Goal: Task Accomplishment & Management: Manage account settings

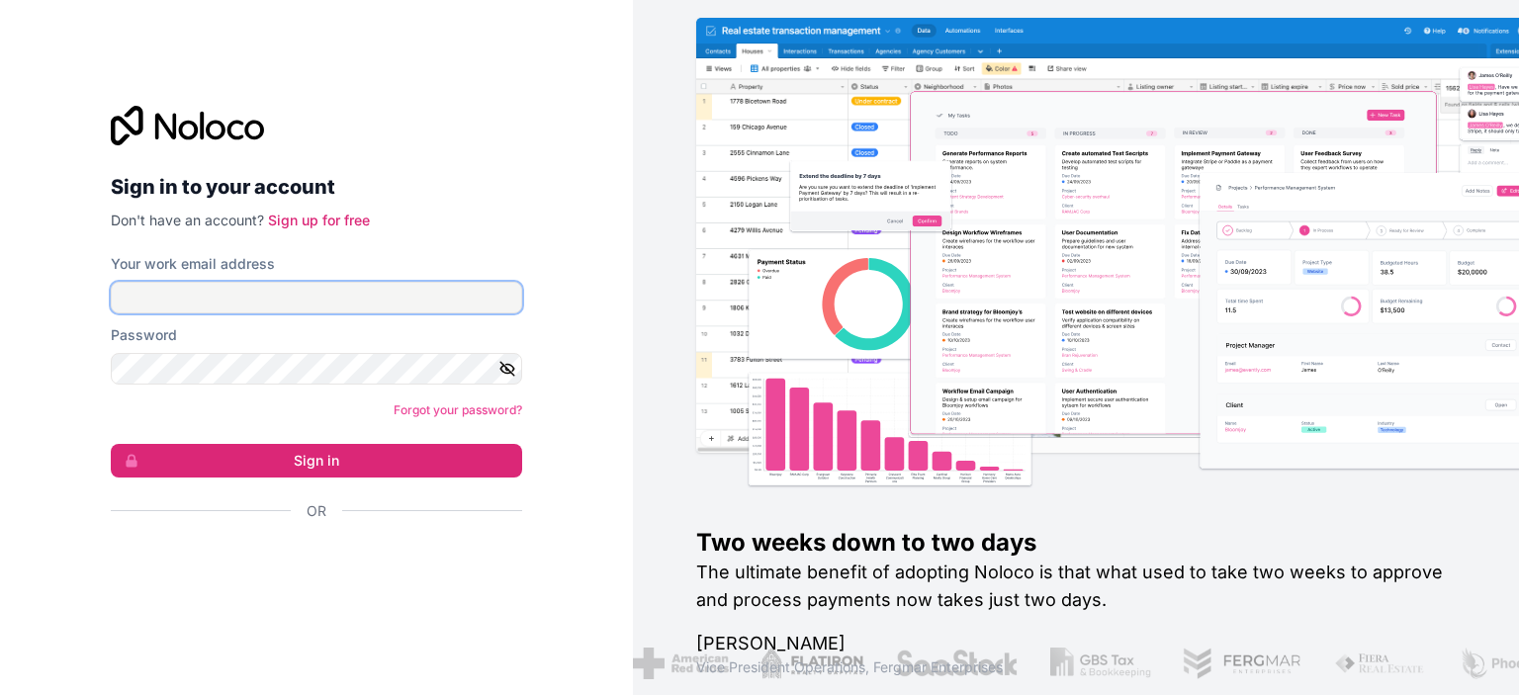
type input "barora@testmailaccount.com"
click at [316, 301] on input "barora@testmailaccount.com" at bounding box center [316, 298] width 411 height 32
click at [33, 402] on div "Sign in to your account Don't have an account? Sign up for free Your work email…" at bounding box center [316, 347] width 633 height 695
click at [504, 363] on icon "button" at bounding box center [507, 369] width 18 height 18
click at [352, 291] on input "barora@testmailaccount.com" at bounding box center [316, 298] width 411 height 32
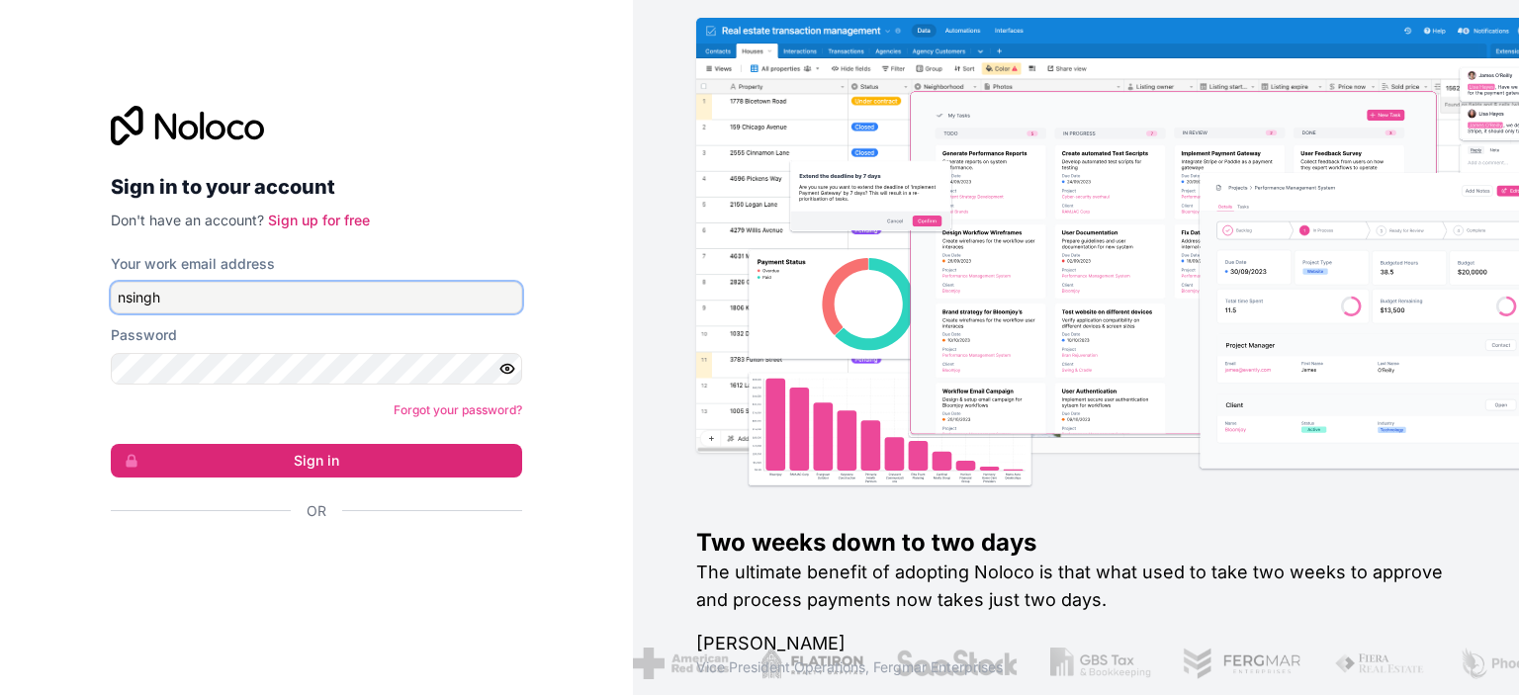
type input "nsinghsandhu@qasource.com"
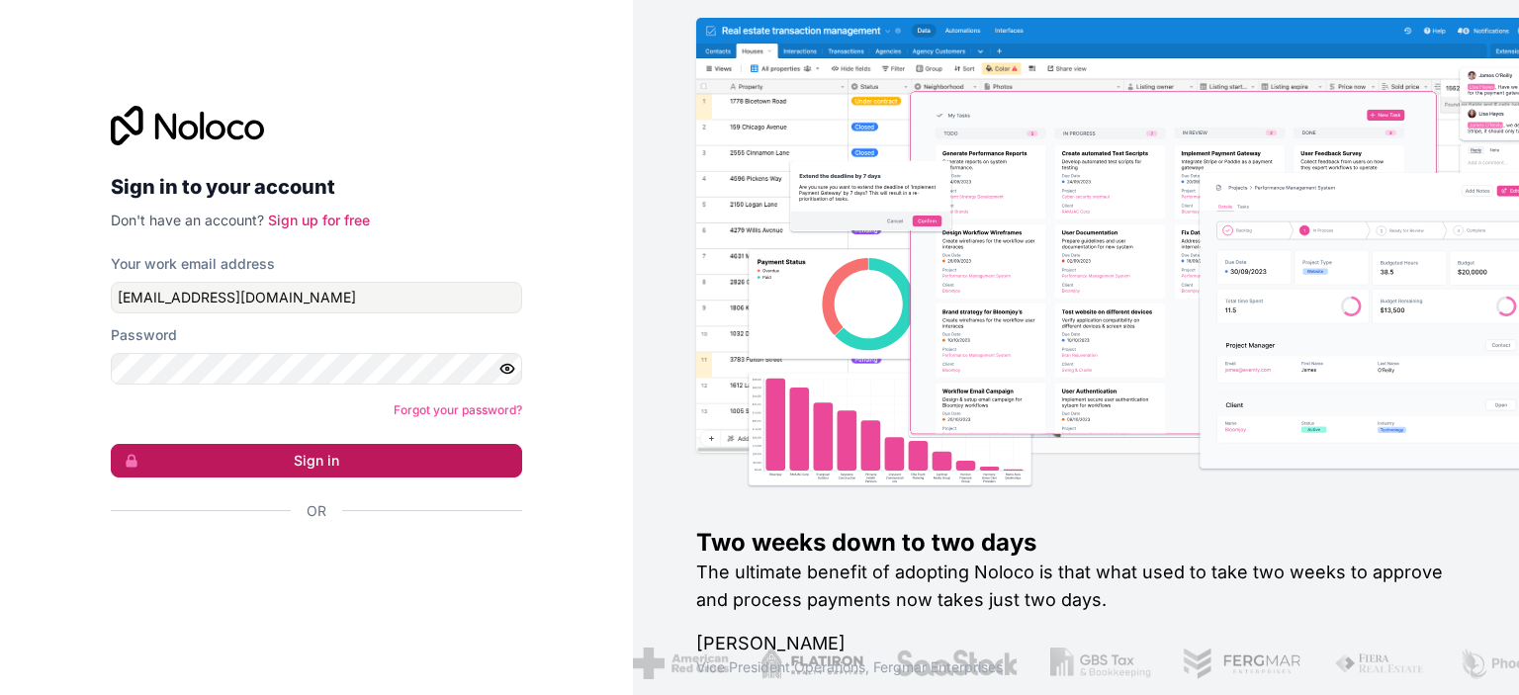
click at [373, 463] on button "Sign in" at bounding box center [316, 461] width 411 height 34
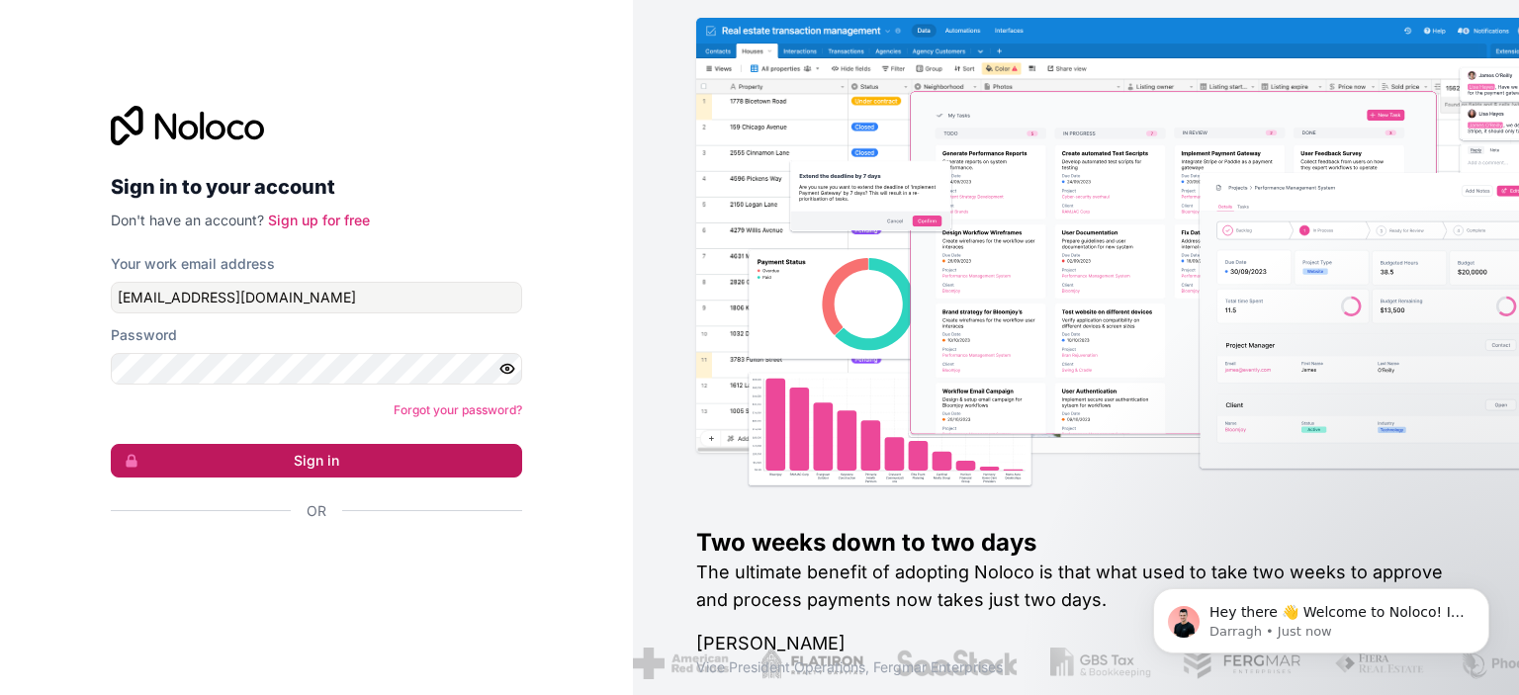
click at [328, 464] on button "Sign in" at bounding box center [316, 461] width 411 height 34
